Goal: Check status

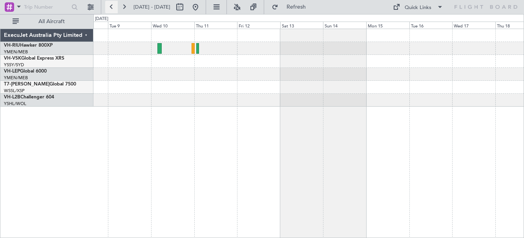
click at [109, 8] on button at bounding box center [111, 7] width 13 height 13
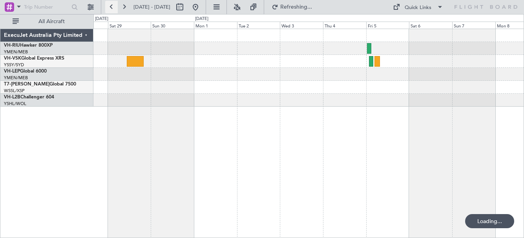
click at [109, 8] on button at bounding box center [111, 7] width 13 height 13
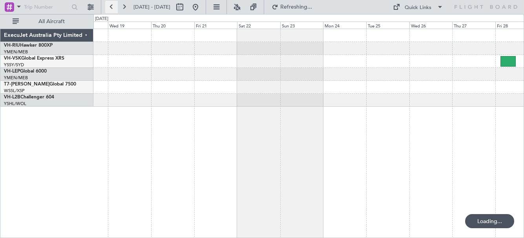
click at [109, 8] on button at bounding box center [111, 7] width 13 height 13
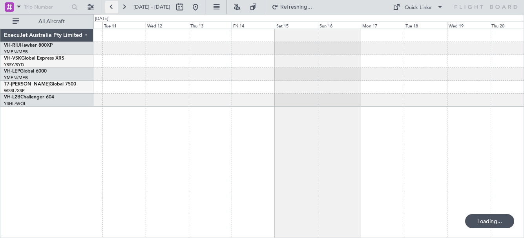
click at [109, 8] on button at bounding box center [111, 7] width 13 height 13
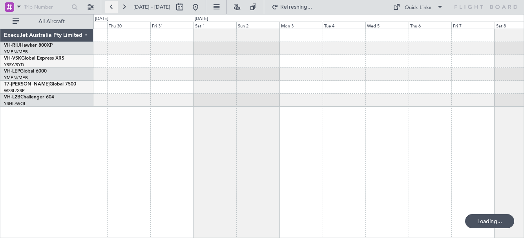
click at [109, 8] on button at bounding box center [111, 7] width 13 height 13
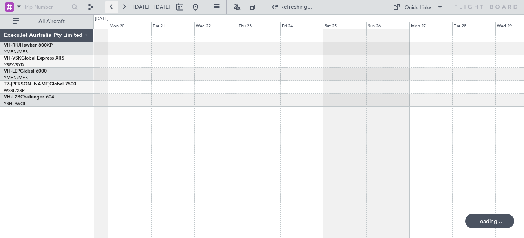
click at [109, 8] on button at bounding box center [111, 7] width 13 height 13
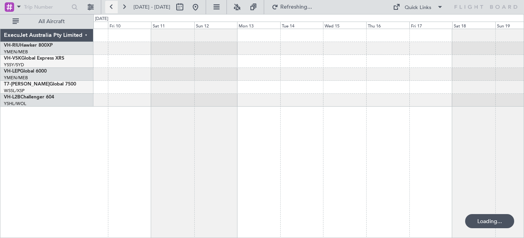
click at [109, 8] on button at bounding box center [111, 7] width 13 height 13
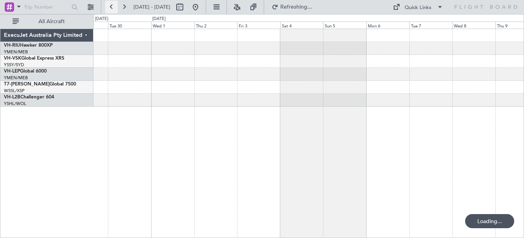
click at [109, 8] on button at bounding box center [111, 7] width 13 height 13
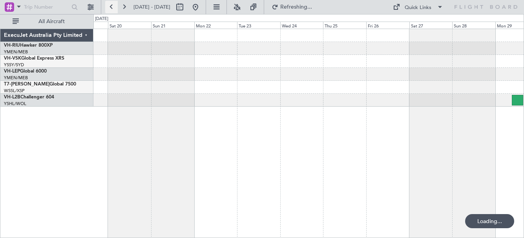
click at [109, 8] on button at bounding box center [111, 7] width 13 height 13
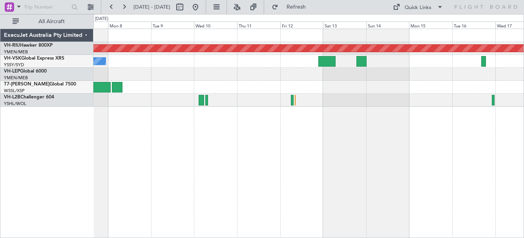
click at [222, 76] on div at bounding box center [308, 74] width 430 height 13
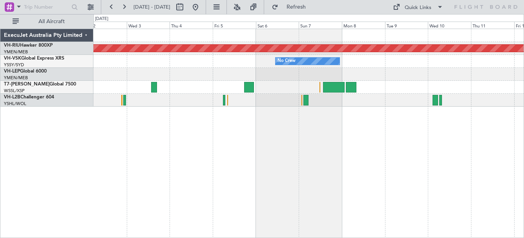
click at [208, 85] on div "Planned Maint [GEOGRAPHIC_DATA] ([GEOGRAPHIC_DATA]) No Crew" at bounding box center [308, 68] width 430 height 78
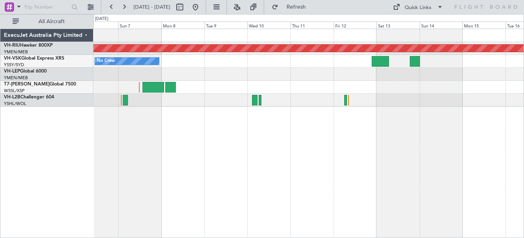
click at [275, 79] on div at bounding box center [308, 74] width 430 height 13
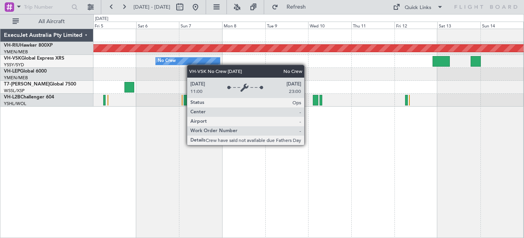
click at [211, 62] on div "No Crew" at bounding box center [308, 61] width 430 height 13
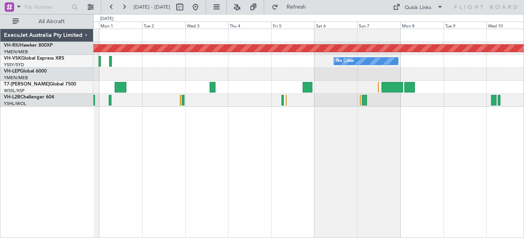
click at [443, 60] on div "No Crew" at bounding box center [308, 61] width 430 height 13
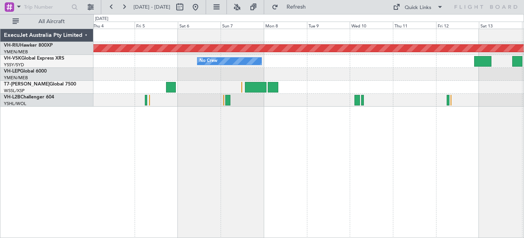
click at [307, 57] on div "Planned Maint [GEOGRAPHIC_DATA] ([GEOGRAPHIC_DATA]) No Crew" at bounding box center [308, 68] width 430 height 78
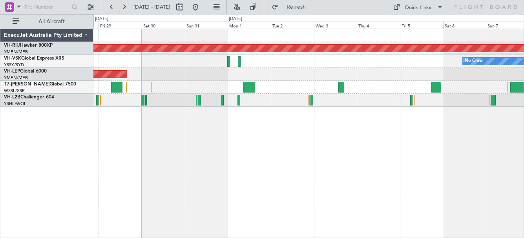
click at [422, 62] on div "No Crew Unplanned Maint Sydney ([PERSON_NAME] Intl)" at bounding box center [308, 61] width 430 height 13
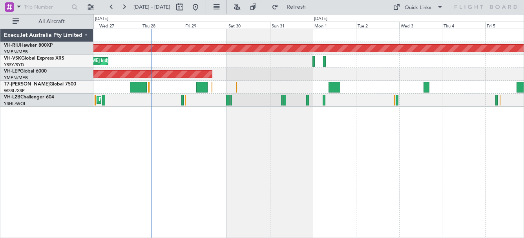
click at [307, 62] on div "Unplanned Maint Sydney ([PERSON_NAME] Intl) No Crew" at bounding box center [308, 61] width 430 height 13
